Goal: Information Seeking & Learning: Learn about a topic

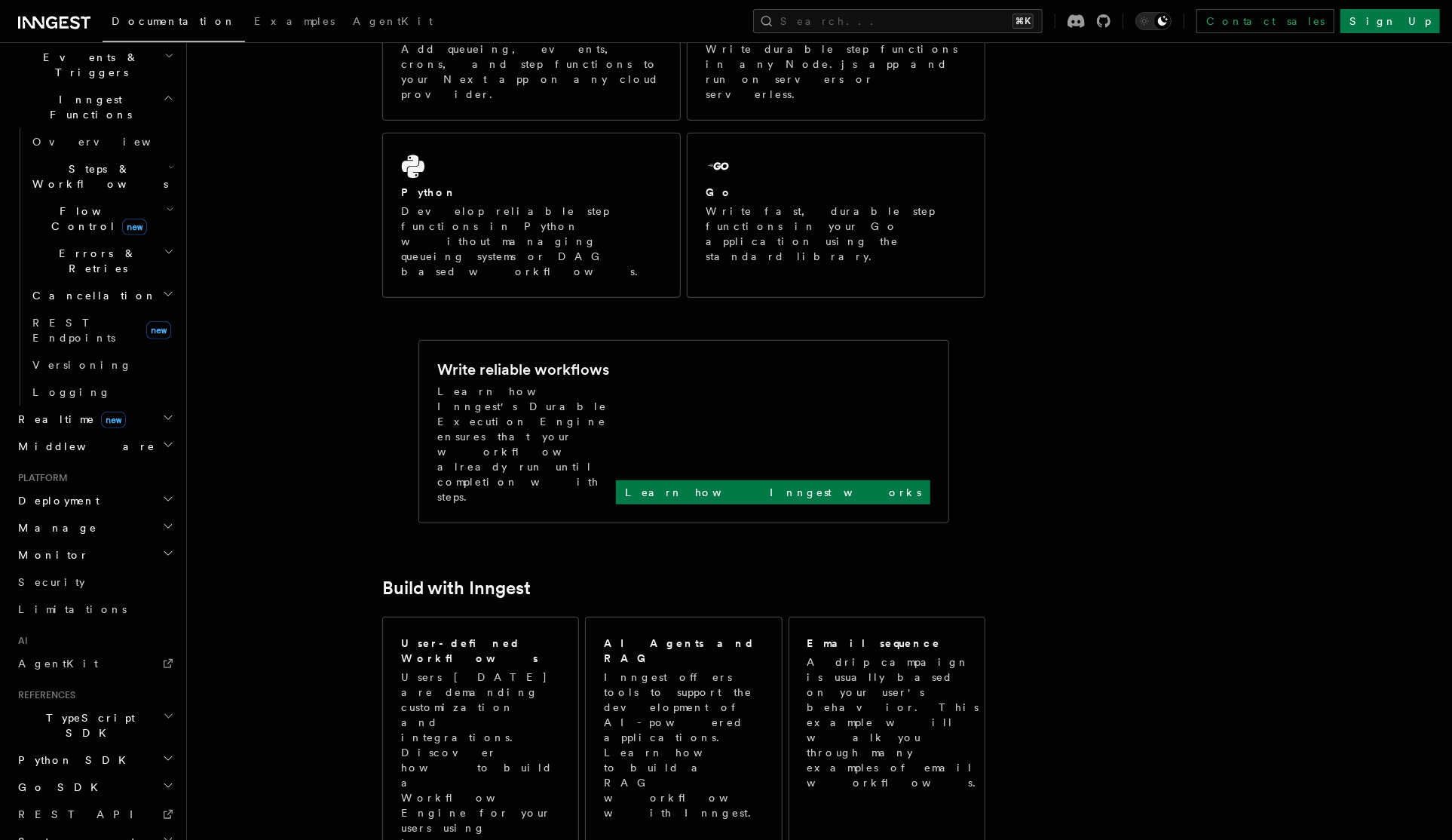
scroll to position [472, 0]
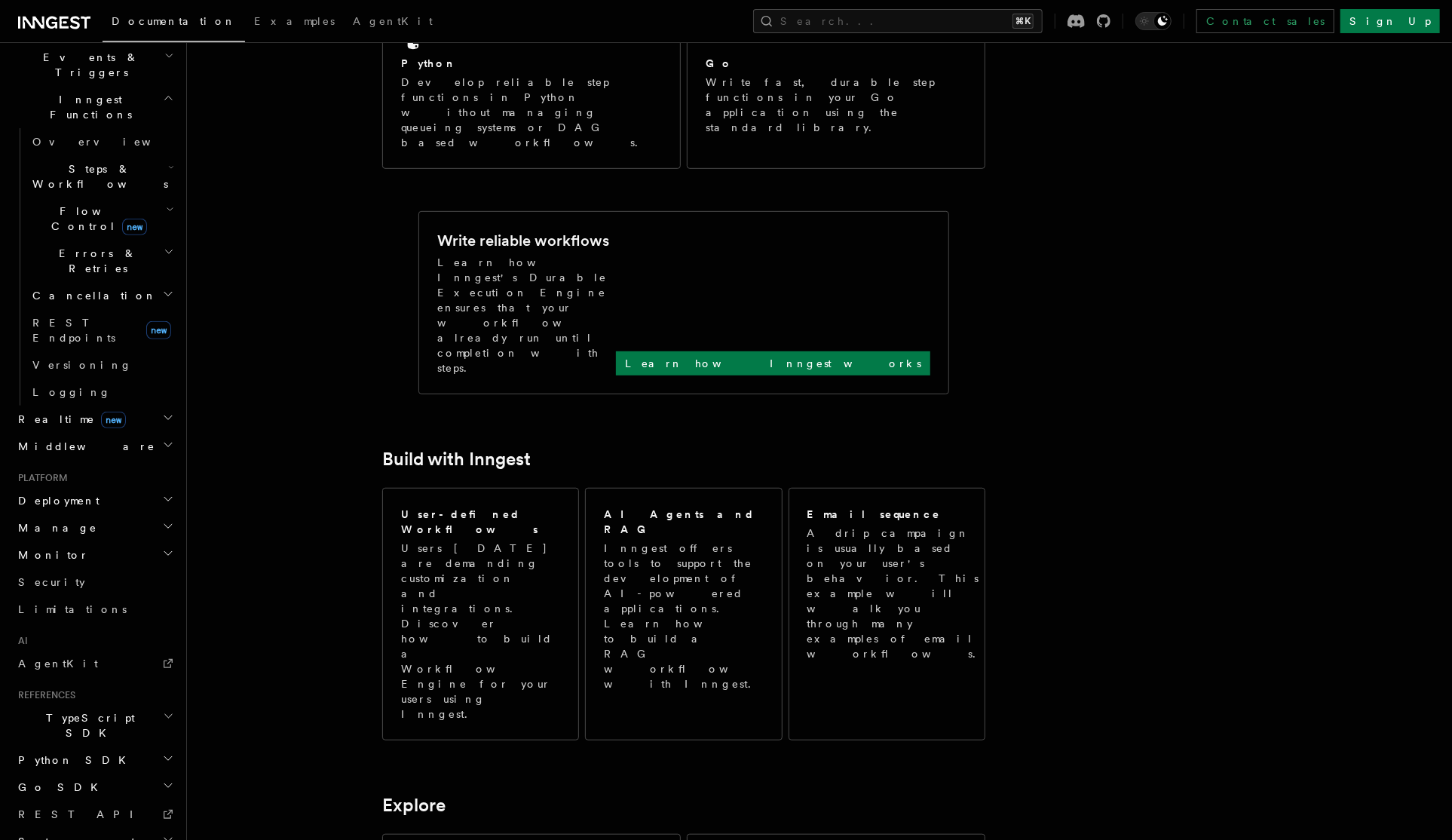
click at [51, 541] on h2 "Monitor" at bounding box center [94, 554] width 165 height 28
click at [67, 610] on link "Inspecting function runs" at bounding box center [102, 632] width 151 height 42
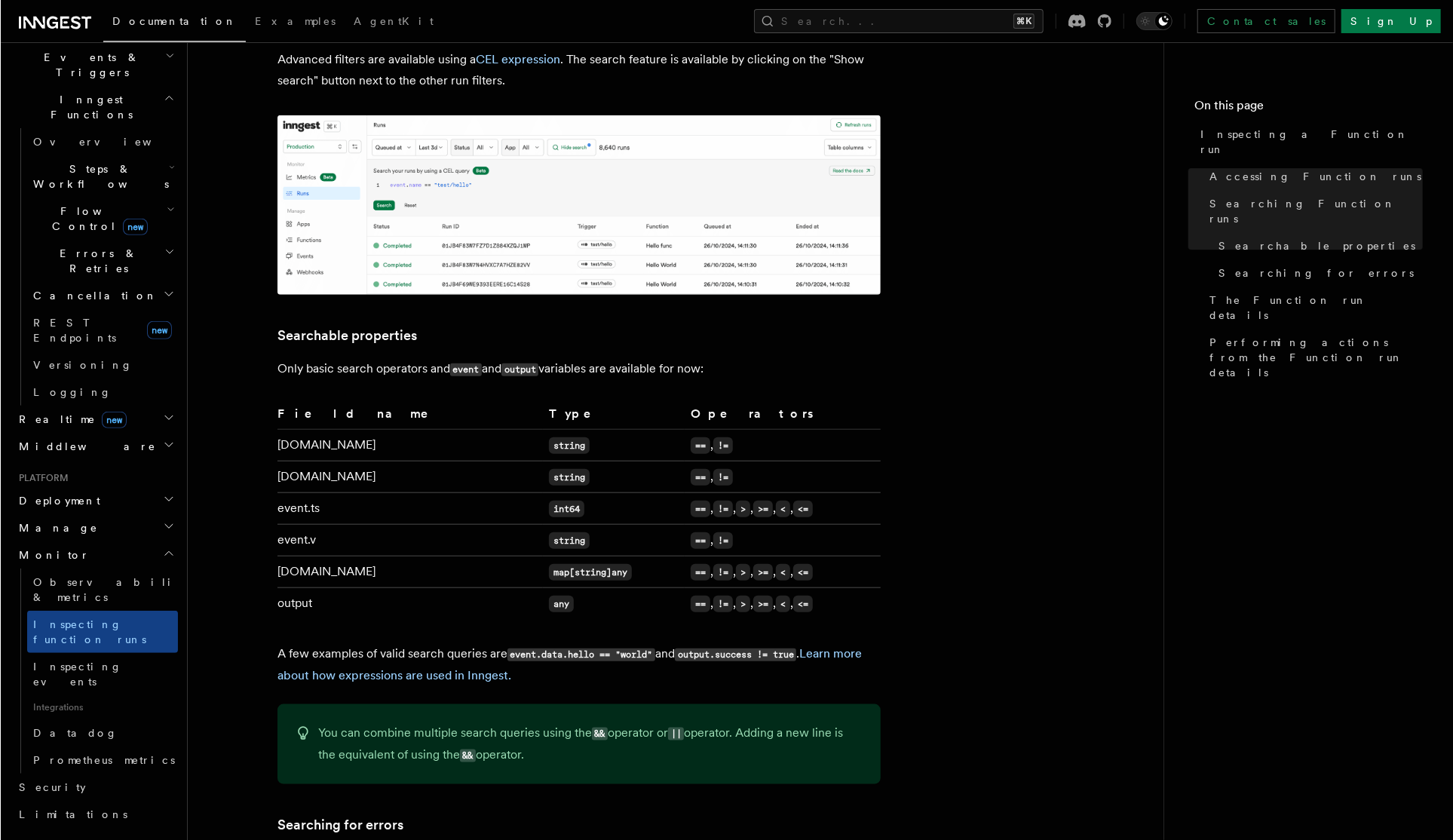
scroll to position [809, 0]
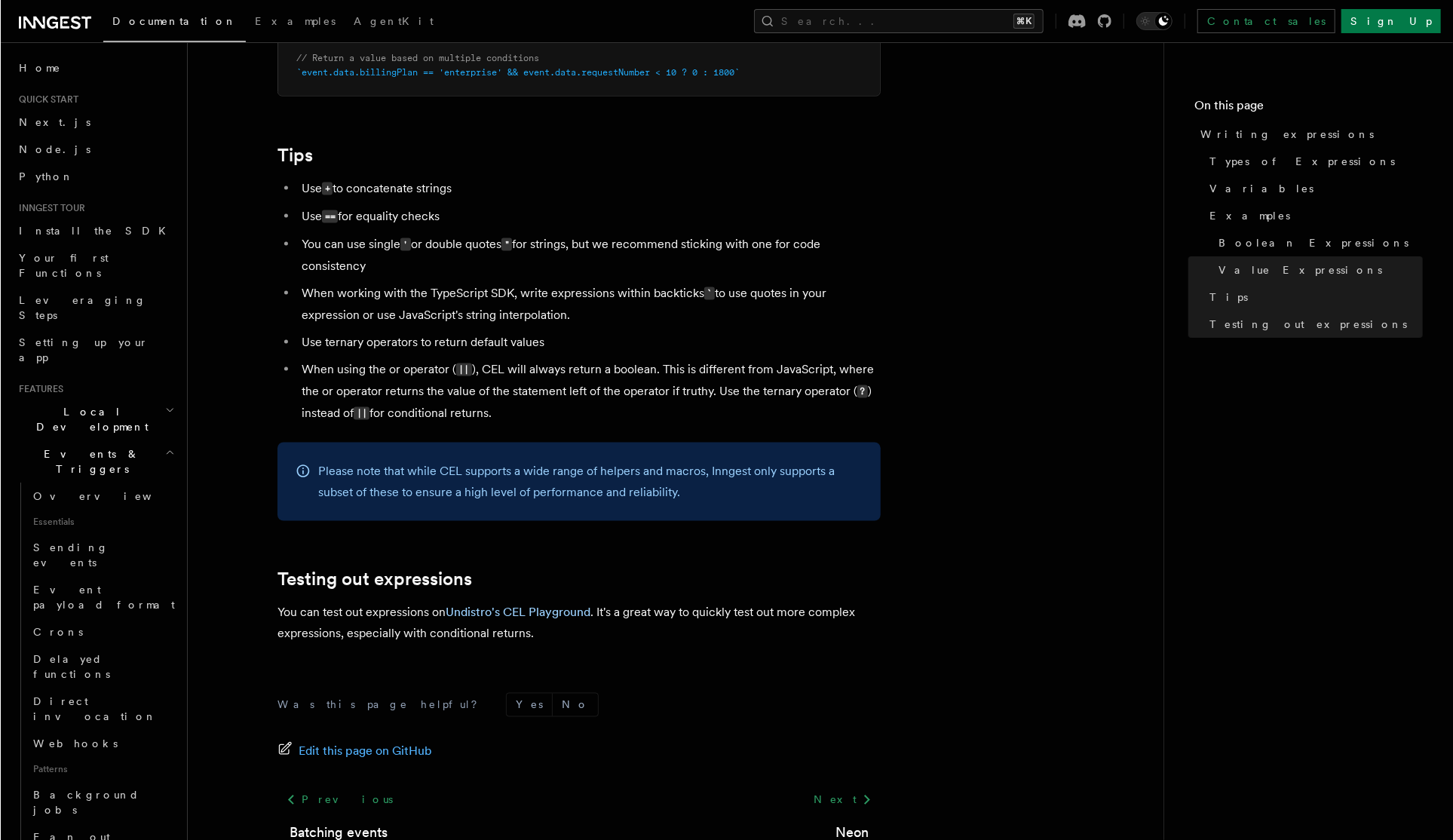
scroll to position [1434, 0]
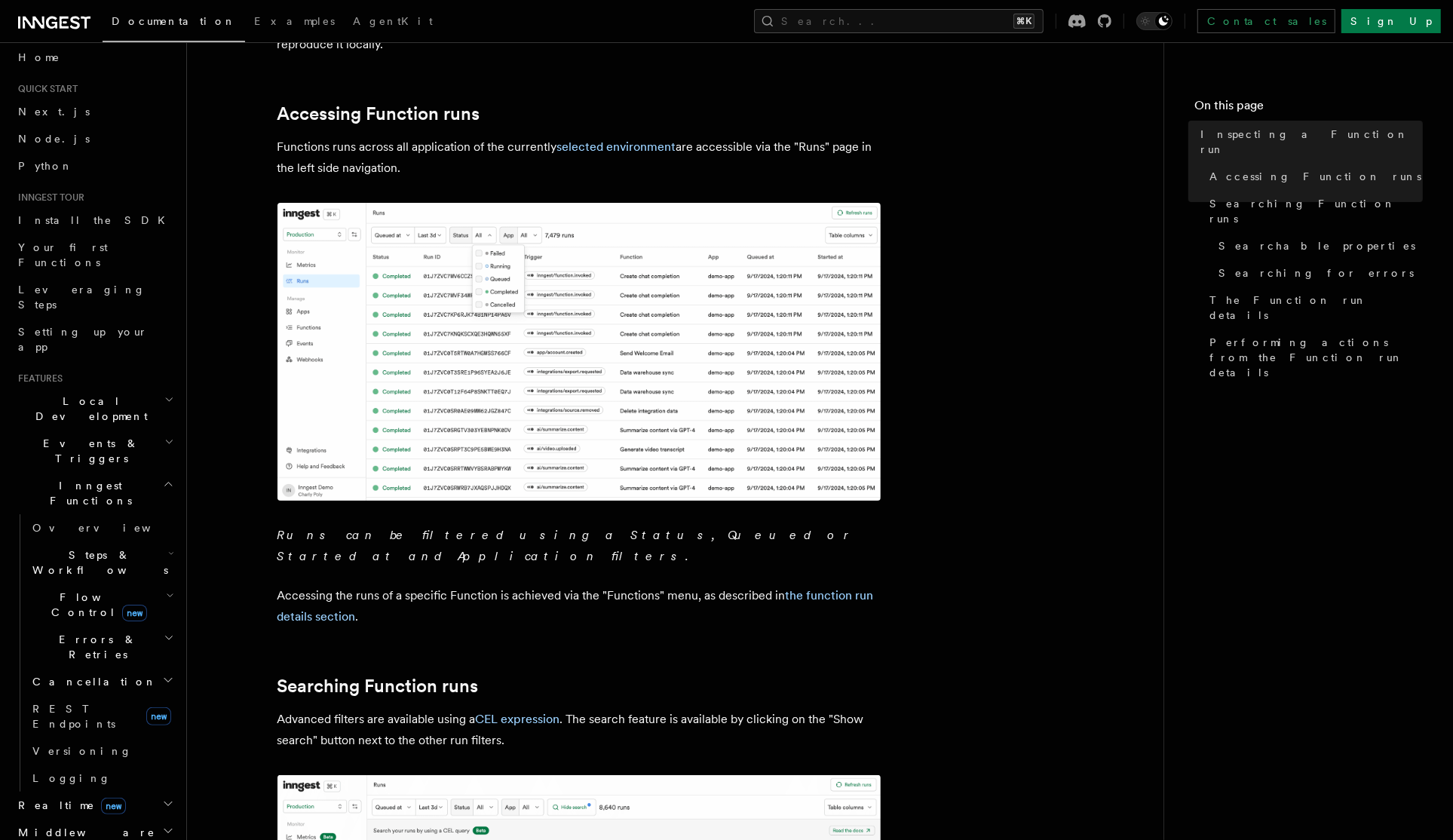
scroll to position [20, 0]
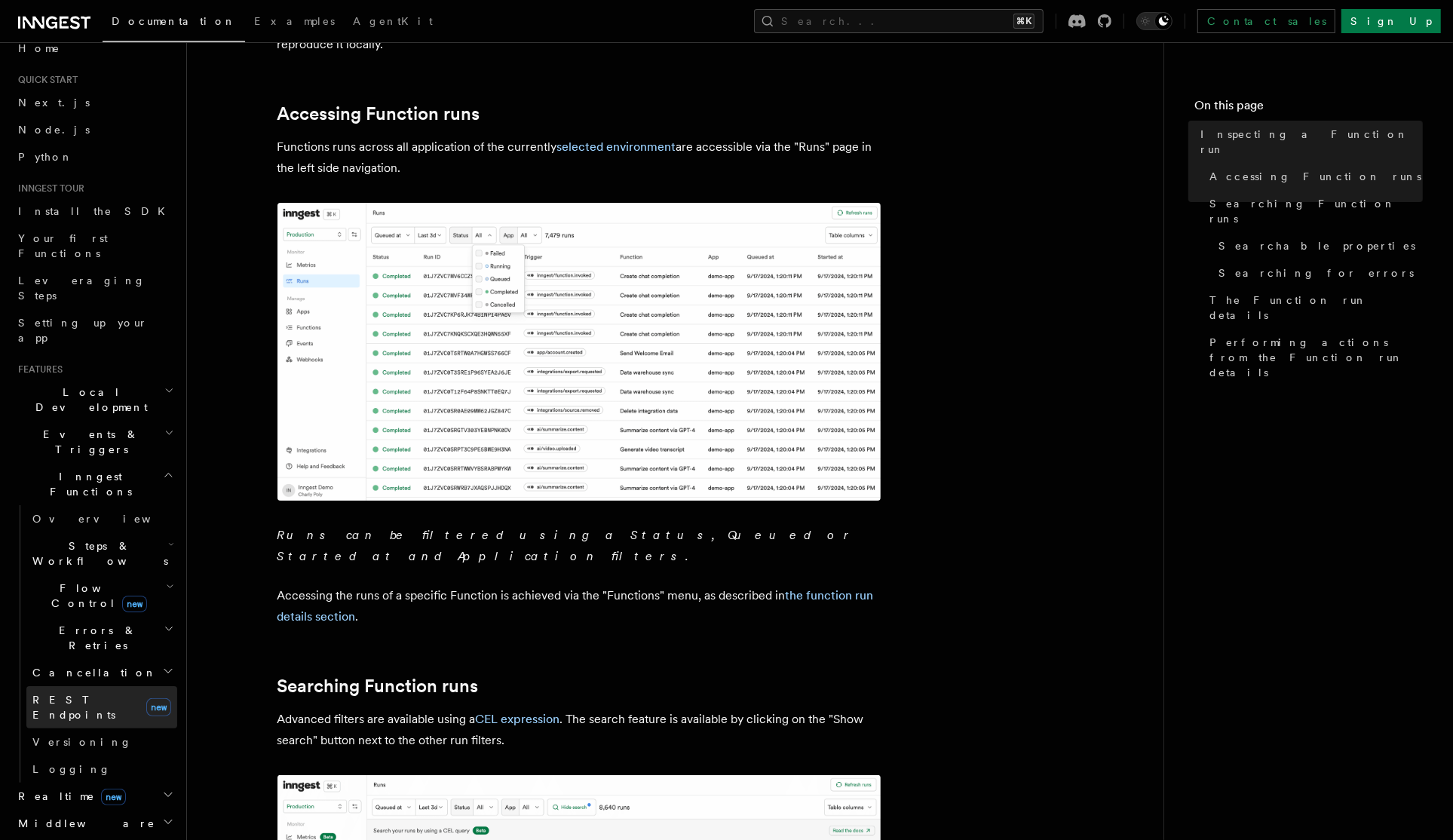
click at [94, 694] on span "REST Endpoints" at bounding box center [73, 707] width 83 height 28
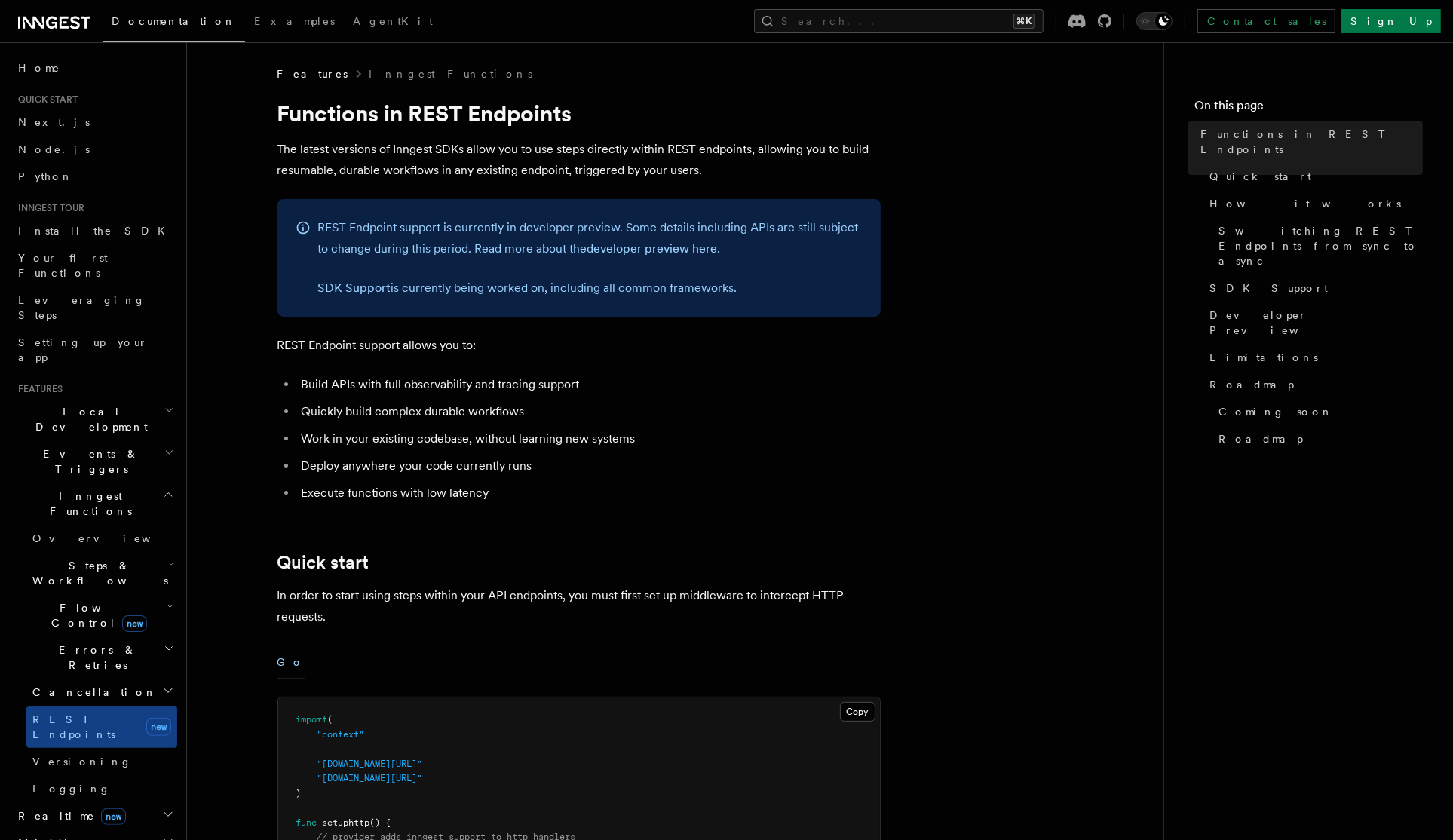
click at [137, 636] on h2 "Errors & Retries" at bounding box center [102, 658] width 151 height 42
click at [135, 636] on h2 "Errors & Retries" at bounding box center [102, 658] width 151 height 42
click at [154, 525] on link "Overview" at bounding box center [102, 538] width 151 height 28
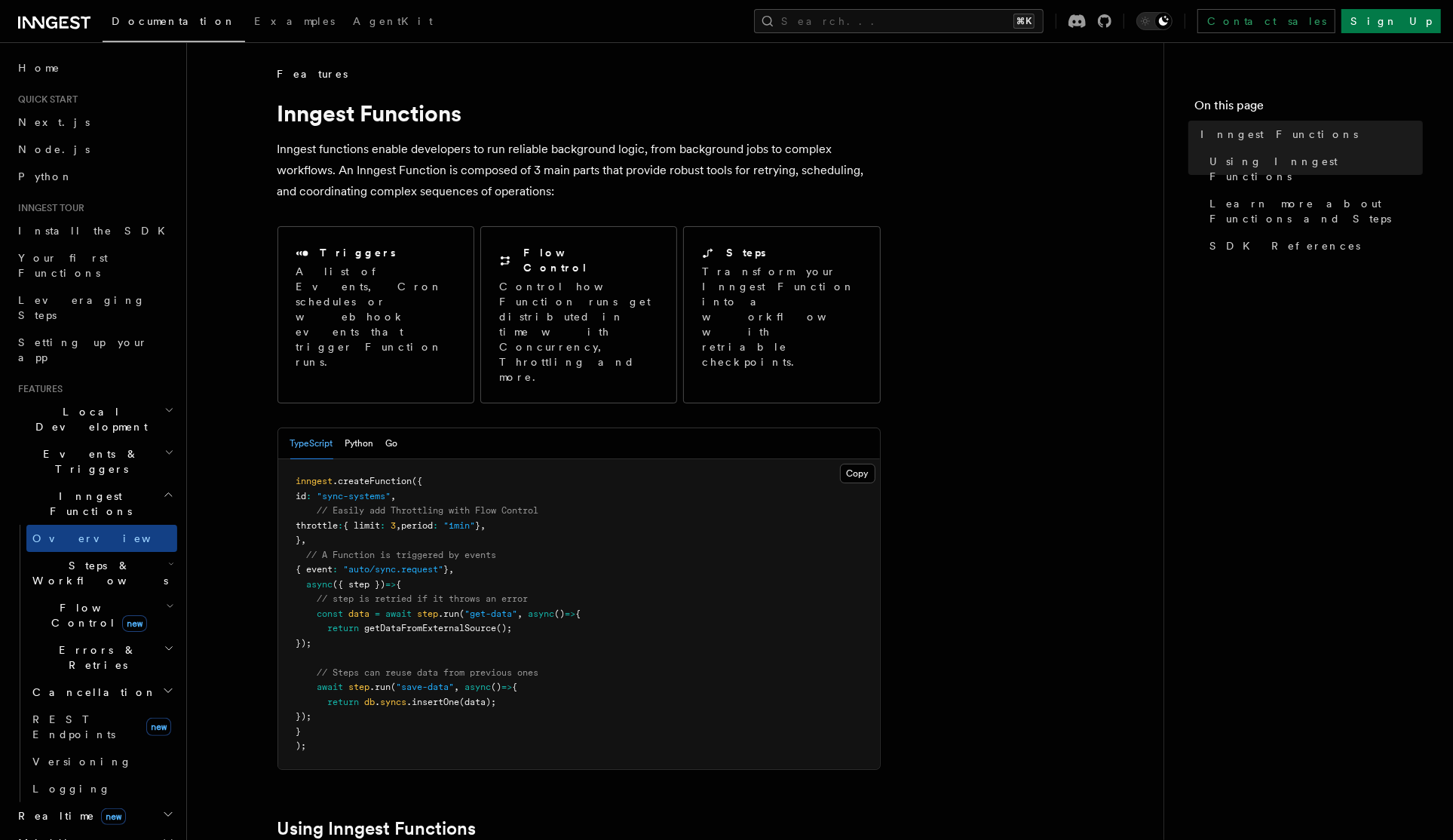
click at [157, 552] on h2 "Steps & Workflows" at bounding box center [102, 573] width 151 height 42
click at [138, 621] on link "Function steps" at bounding box center [109, 635] width 137 height 28
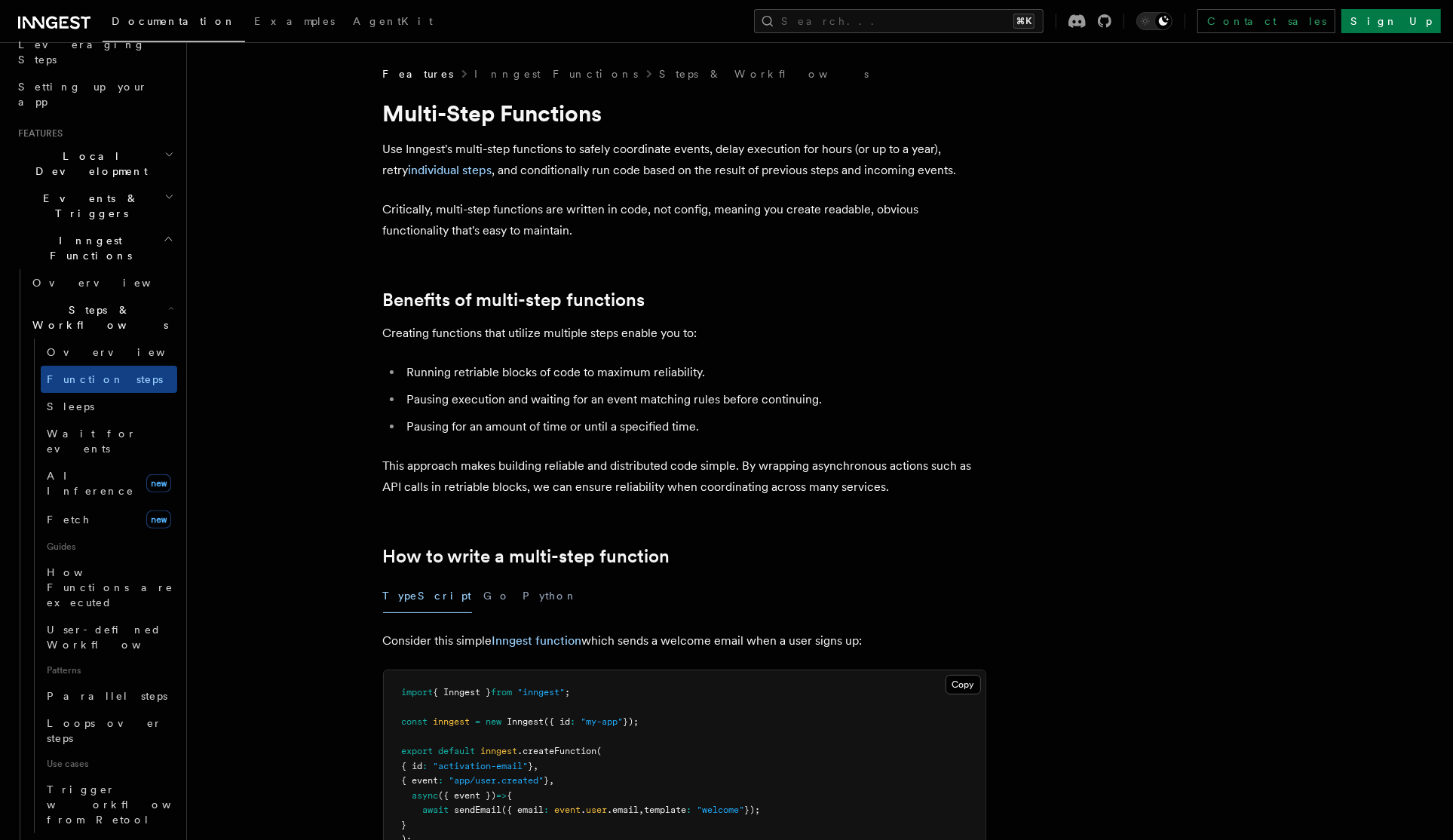
scroll to position [257, 0]
click at [115, 503] on link "Fetch new" at bounding box center [109, 518] width 137 height 30
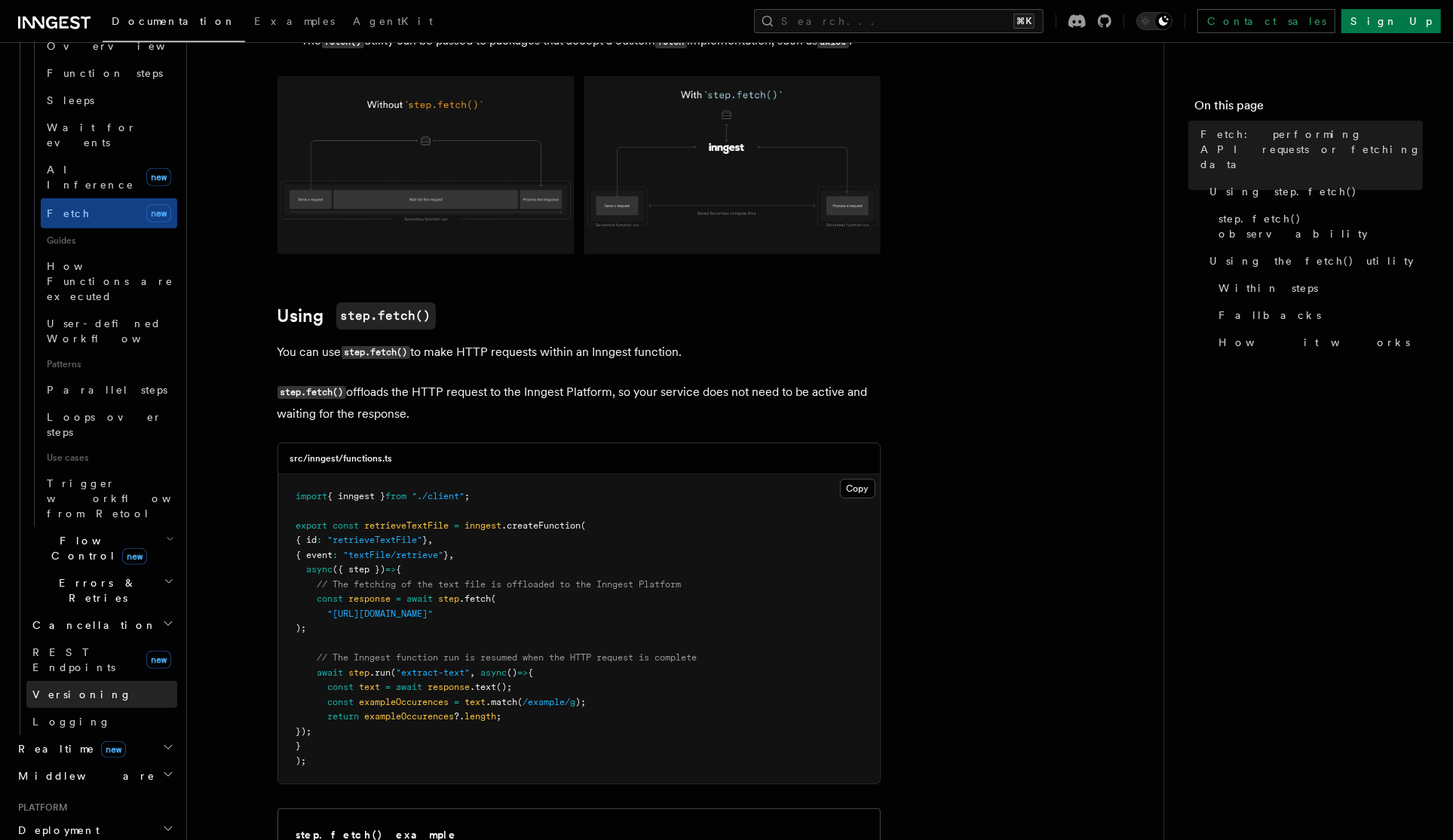
scroll to position [672, 0]
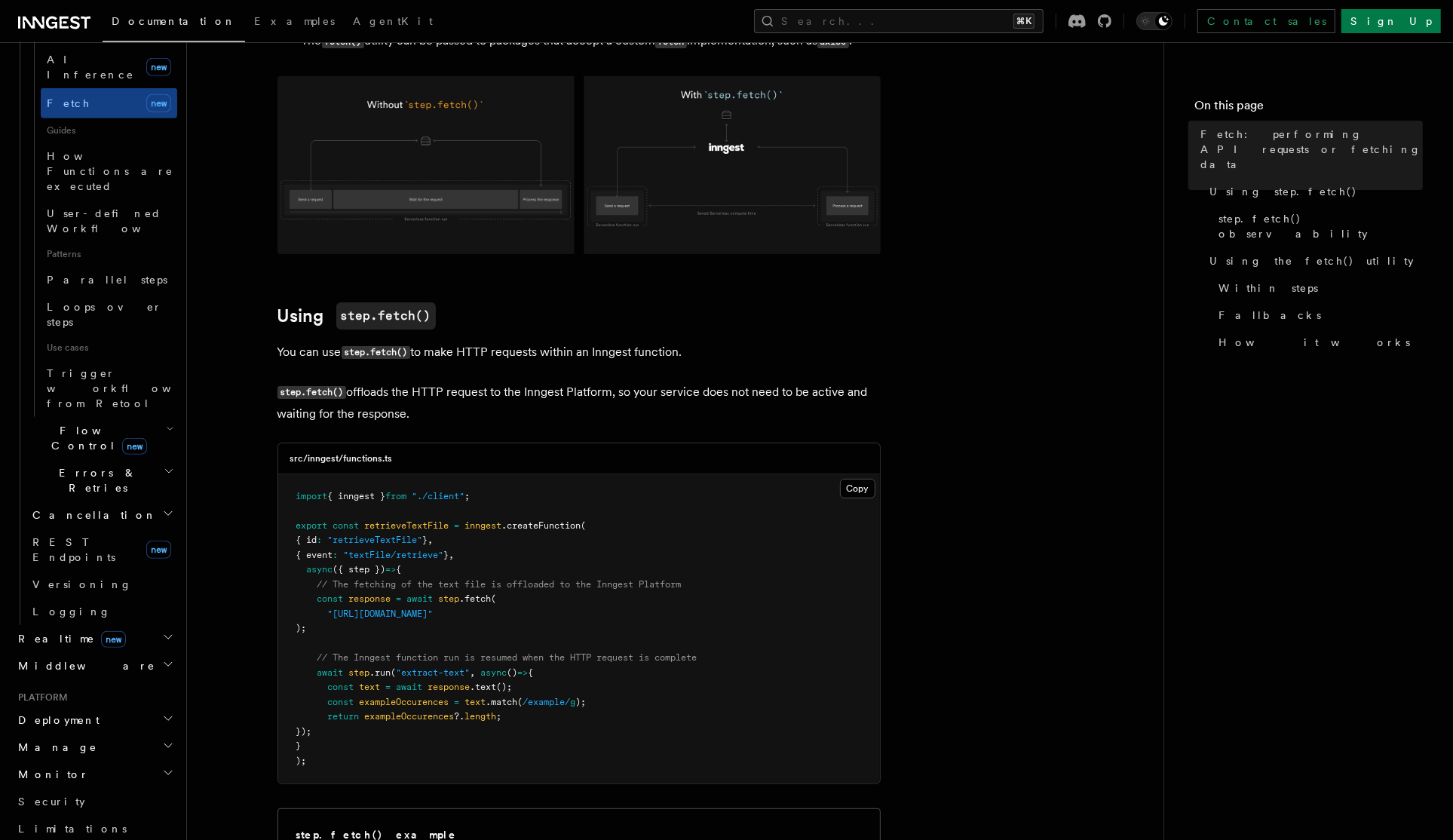
click at [139, 761] on h2 "Monitor" at bounding box center [94, 774] width 165 height 28
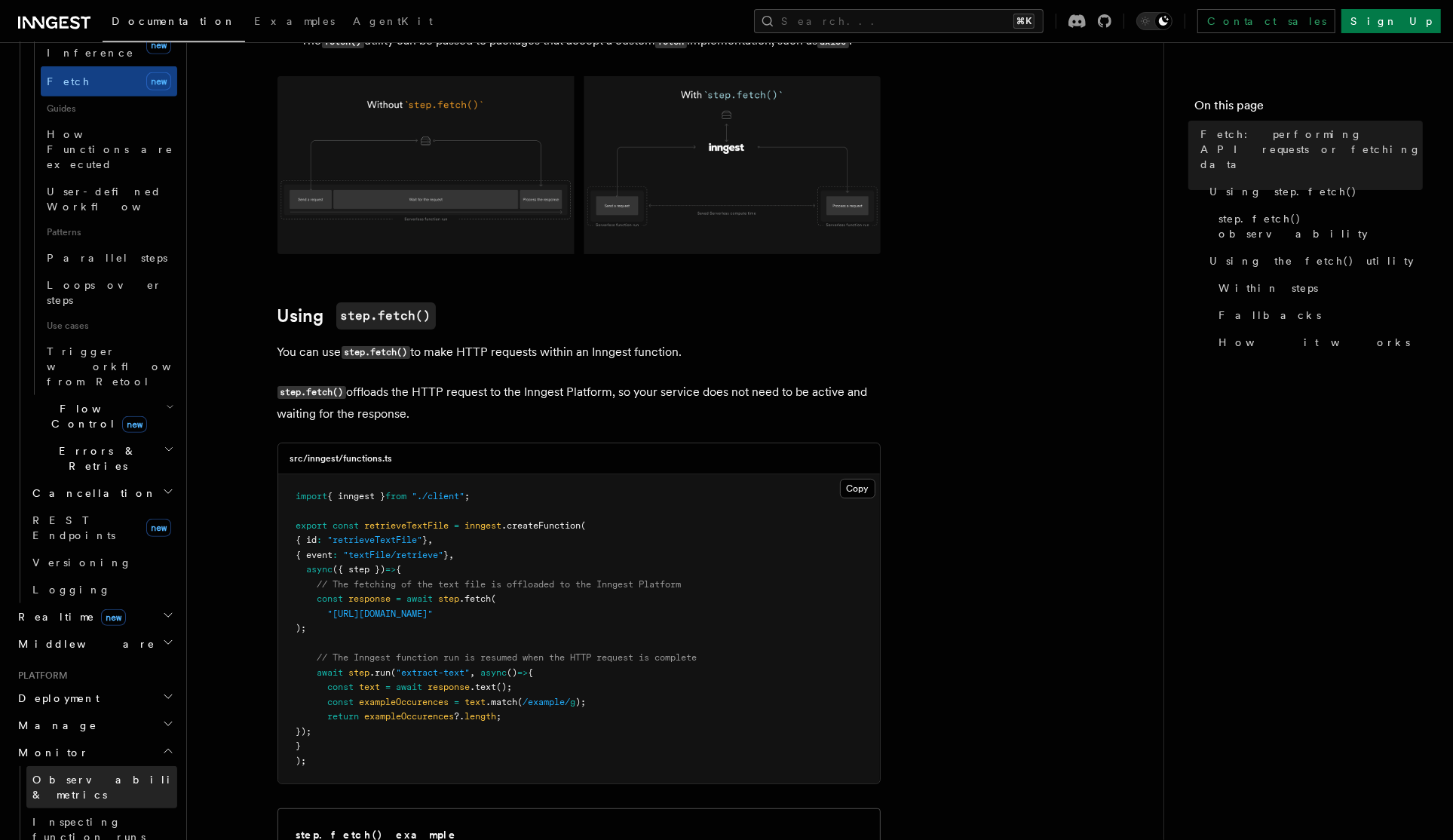
scroll to position [694, 0]
click at [137, 766] on link "Observability & metrics" at bounding box center [102, 787] width 151 height 42
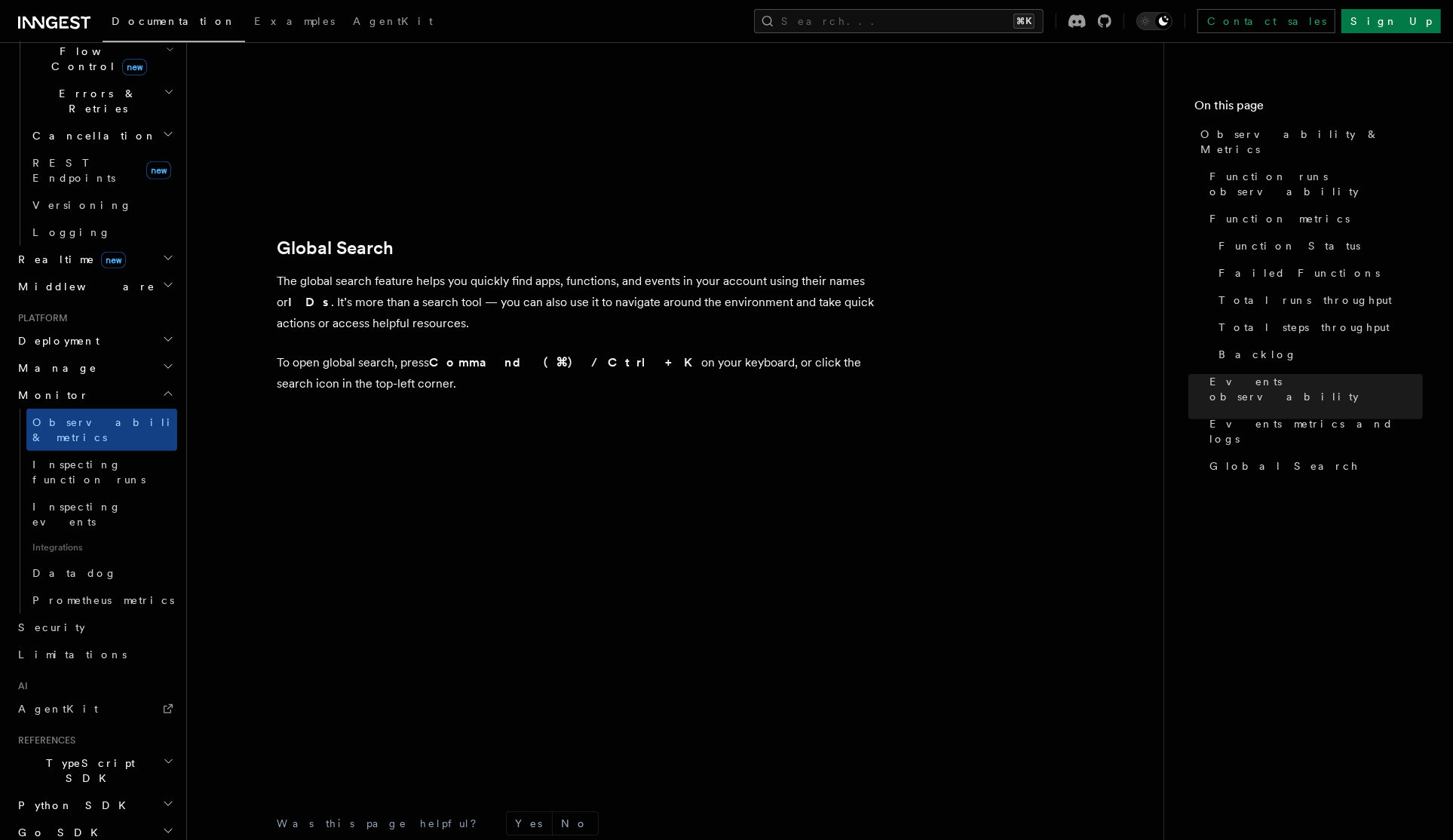
scroll to position [4871, 0]
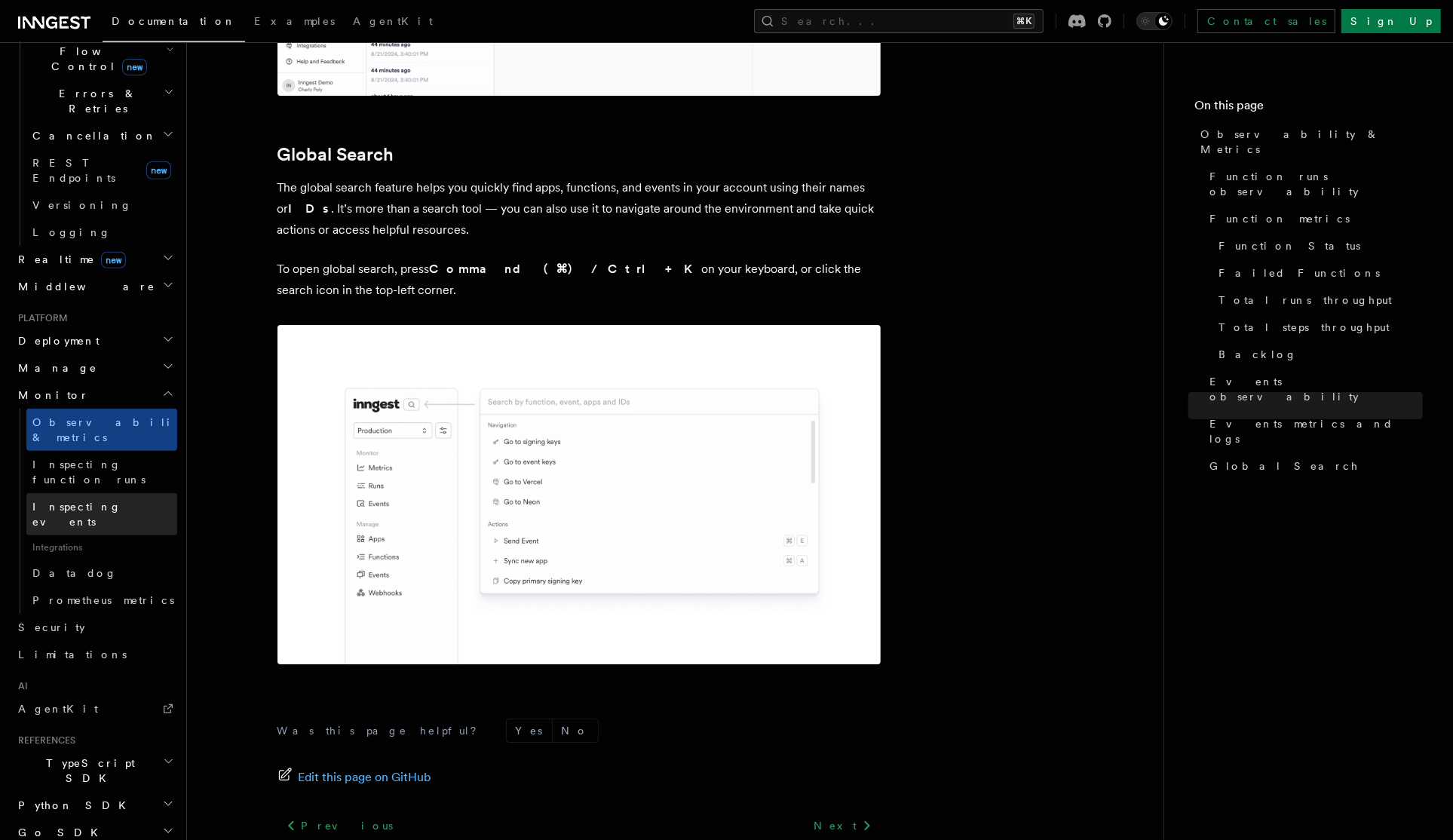
click at [129, 493] on link "Inspecting events" at bounding box center [102, 514] width 151 height 42
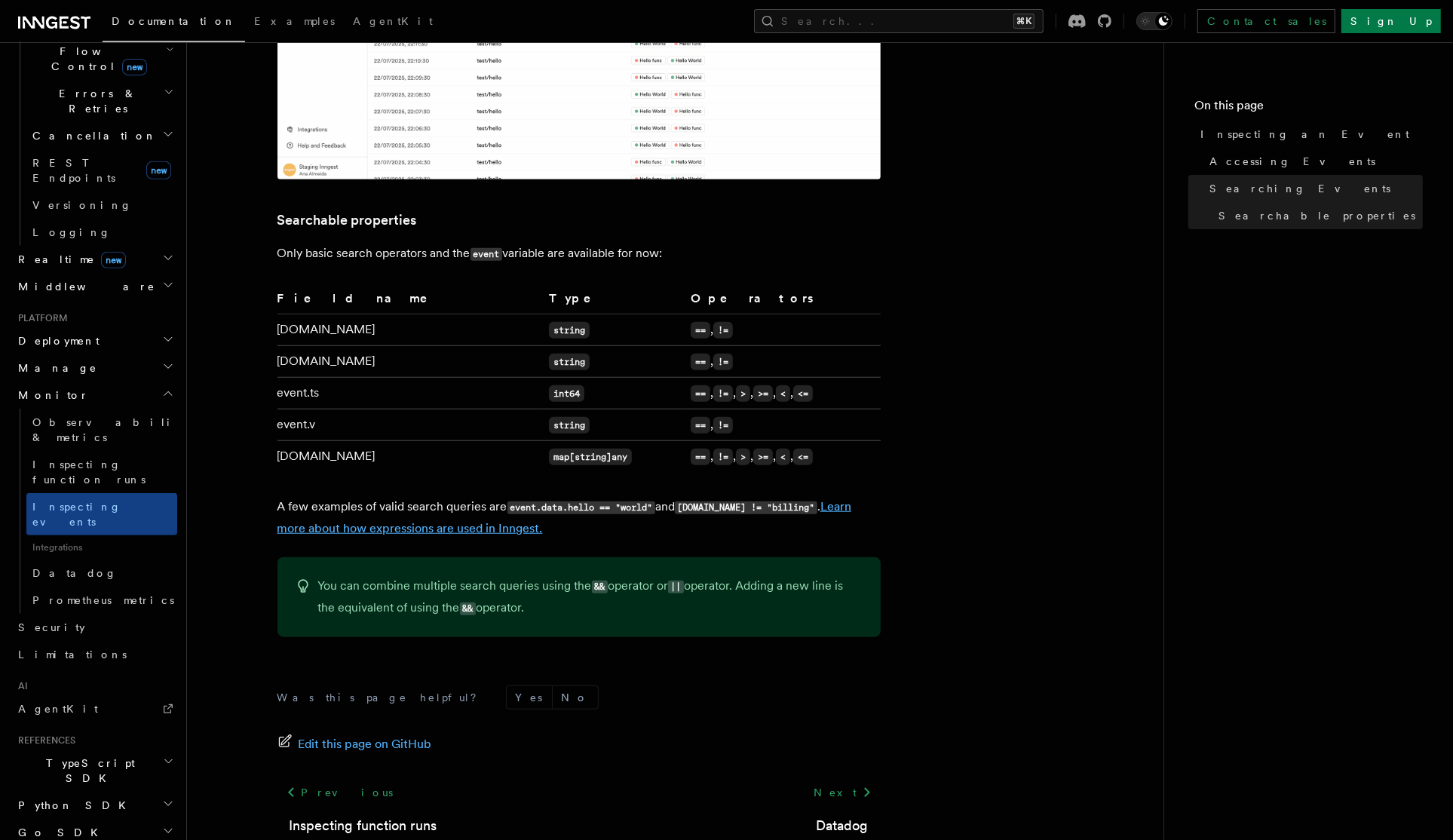
scroll to position [1153, 0]
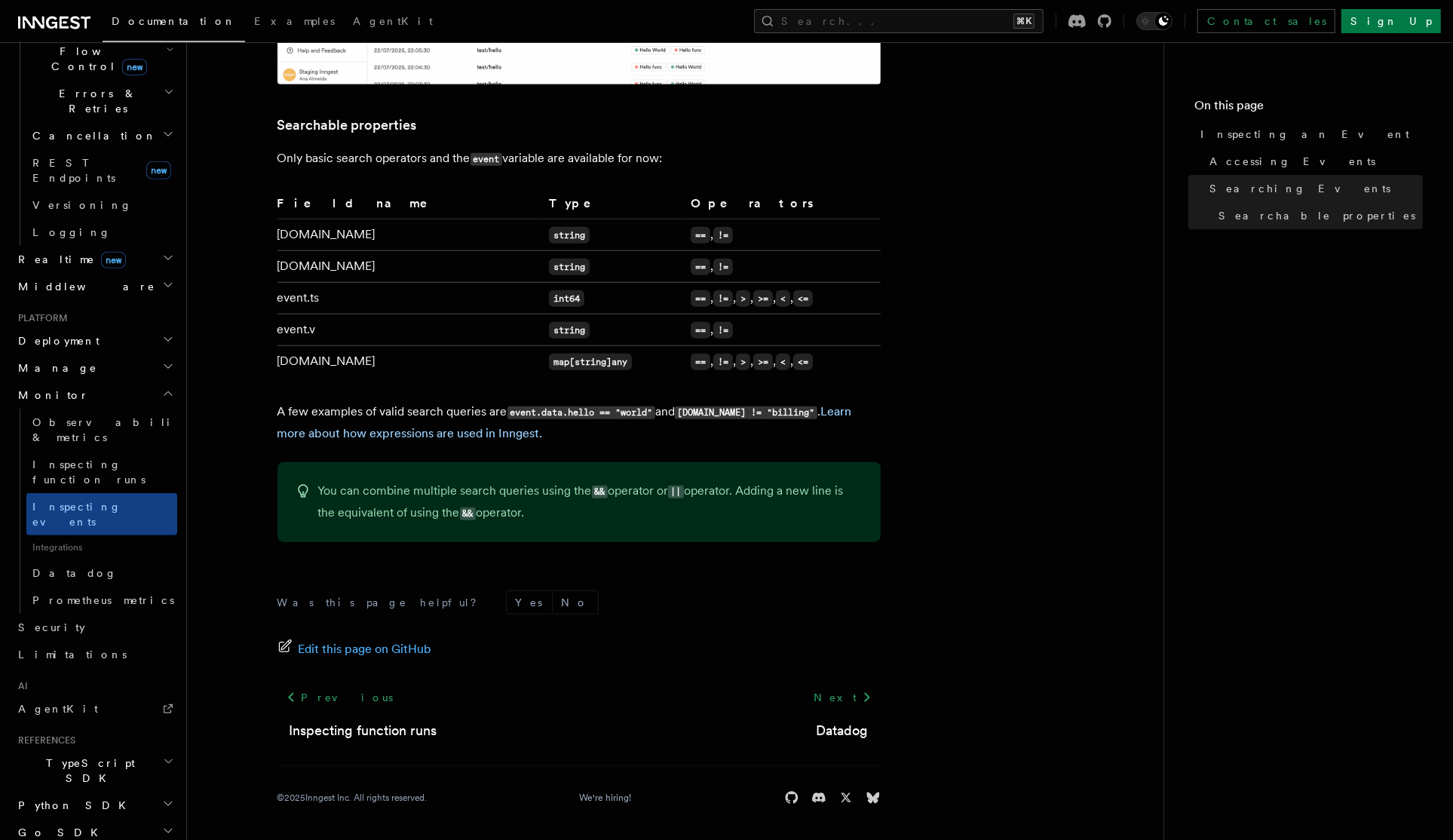
click at [112, 819] on h2 "Go SDK" at bounding box center [94, 832] width 165 height 28
